Goal: Navigation & Orientation: Find specific page/section

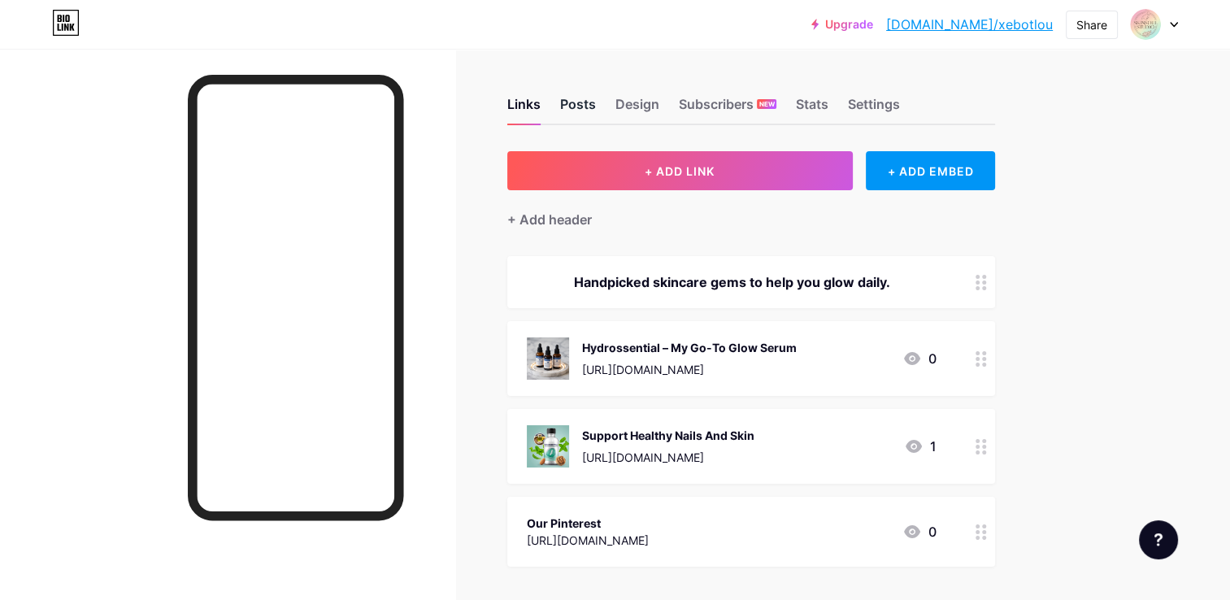
click at [579, 108] on div "Posts" at bounding box center [578, 108] width 36 height 29
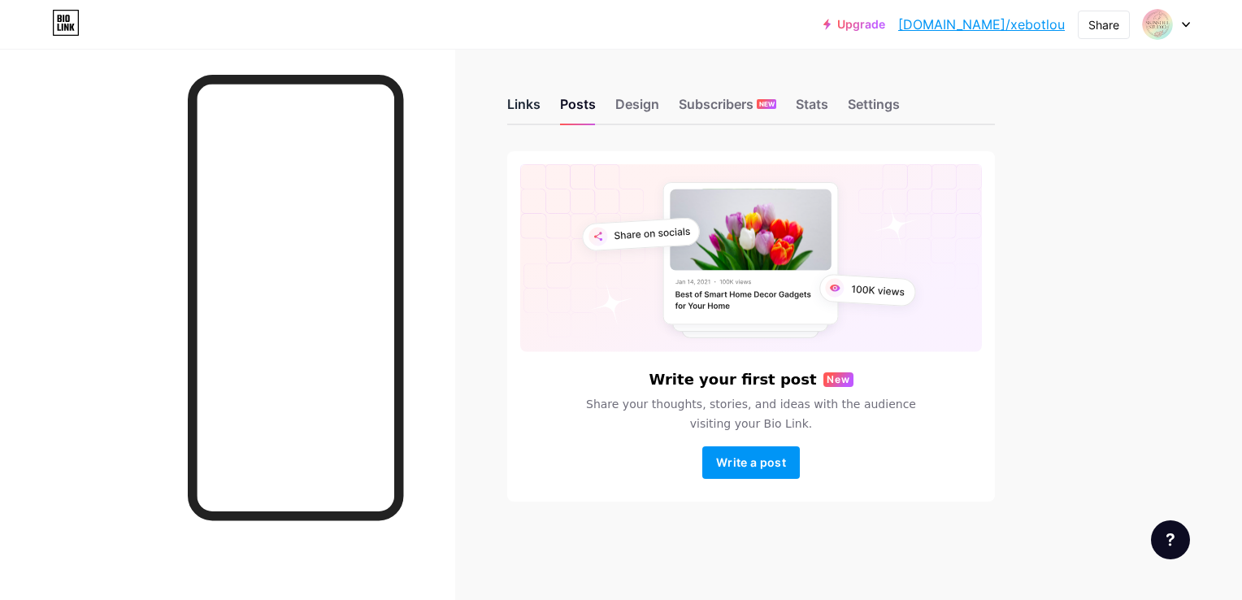
click at [523, 111] on div "Links" at bounding box center [523, 108] width 33 height 29
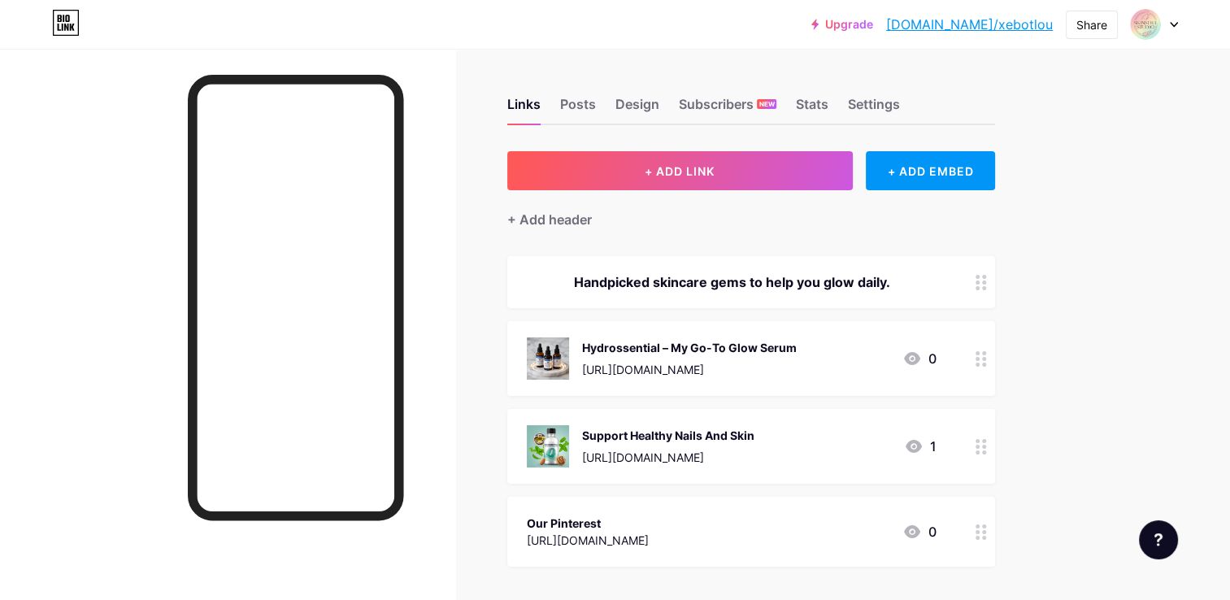
click at [641, 430] on div "Support Healthy Nails And Skin" at bounding box center [668, 435] width 172 height 17
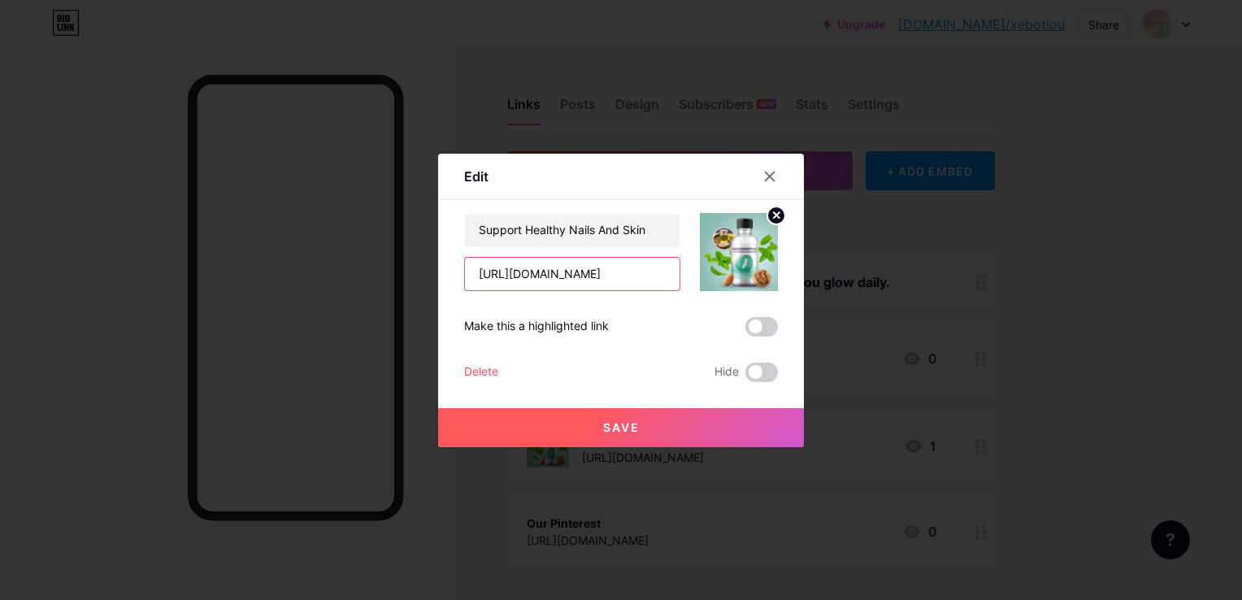
scroll to position [0, 115]
drag, startPoint x: 469, startPoint y: 276, endPoint x: 714, endPoint y: 304, distance: 247.0
click at [714, 304] on div "Support Healthy Nails And Skin [URL][DOMAIN_NAME] Make this a highlighted link …" at bounding box center [621, 297] width 314 height 169
